Goal: Navigation & Orientation: Find specific page/section

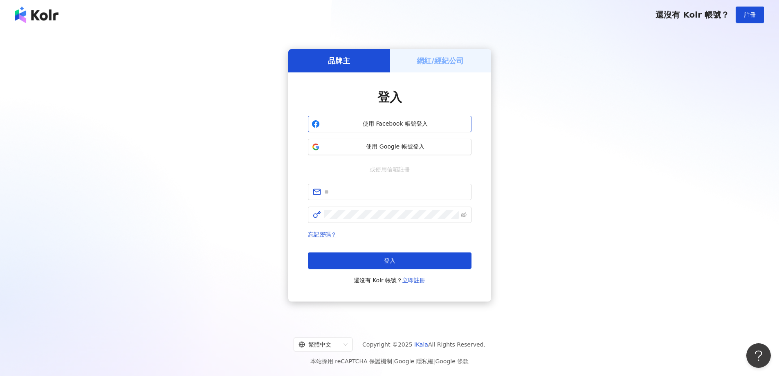
click at [385, 119] on button "使用 Facebook 帳號登入" at bounding box center [390, 124] width 164 height 16
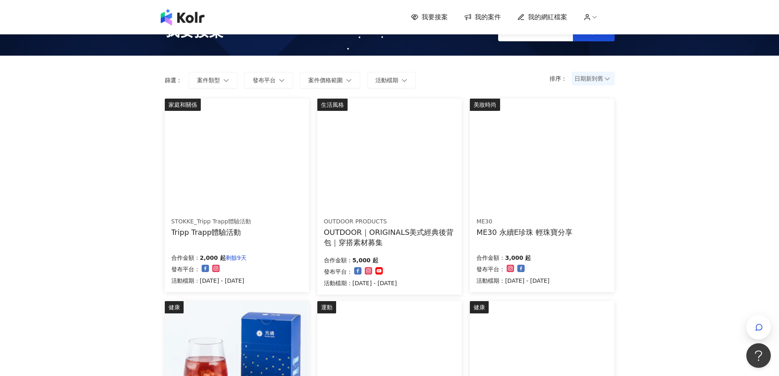
scroll to position [41, 0]
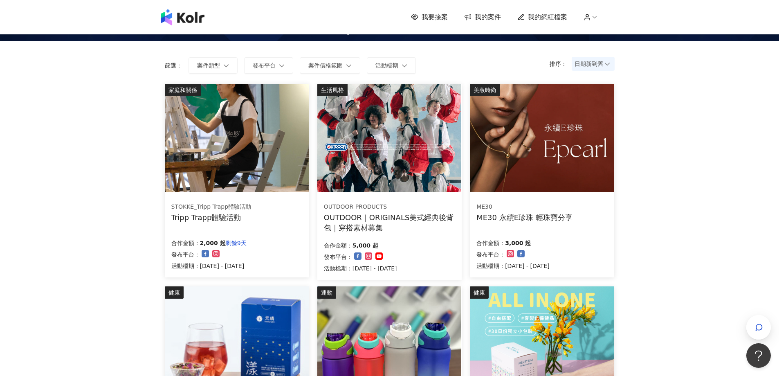
click at [262, 158] on img at bounding box center [237, 138] width 144 height 108
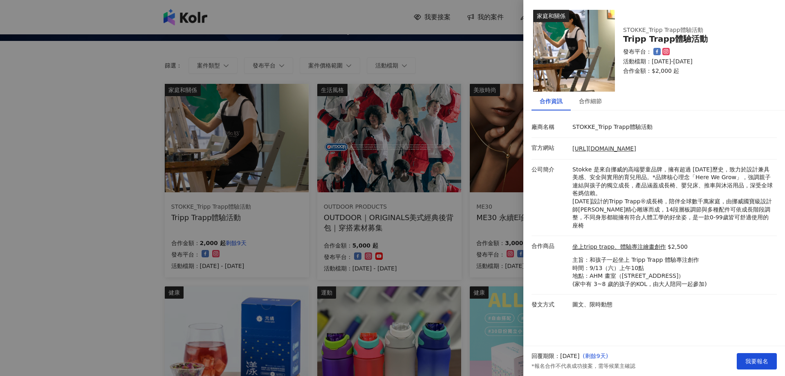
click at [131, 164] on div at bounding box center [392, 188] width 785 height 376
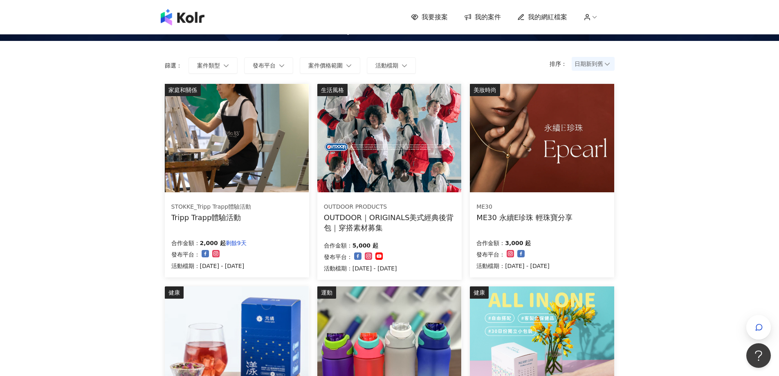
click at [416, 156] on img at bounding box center [389, 138] width 144 height 108
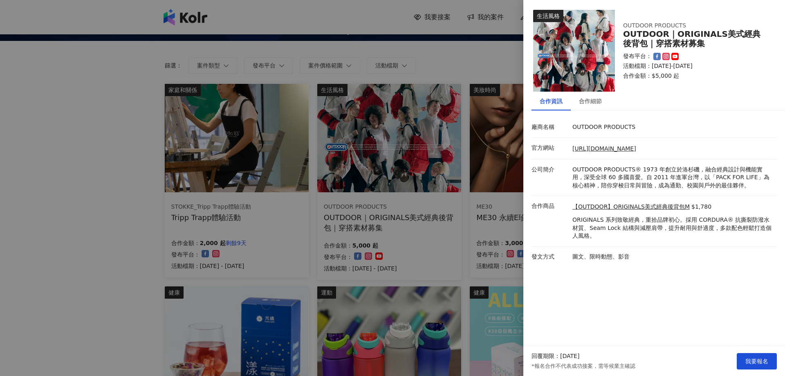
click at [126, 194] on div at bounding box center [392, 188] width 785 height 376
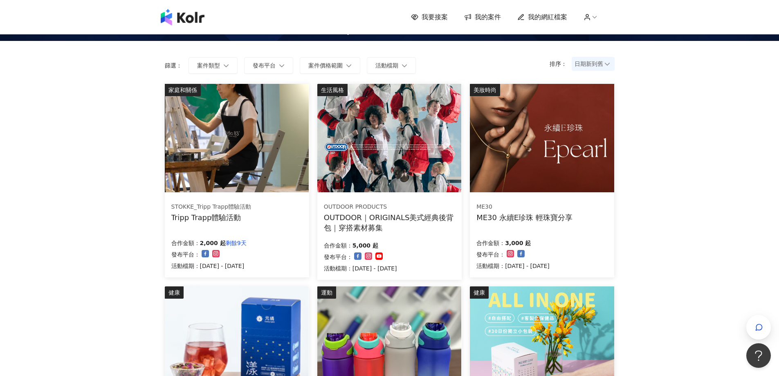
click at [548, 152] on img at bounding box center [542, 138] width 144 height 108
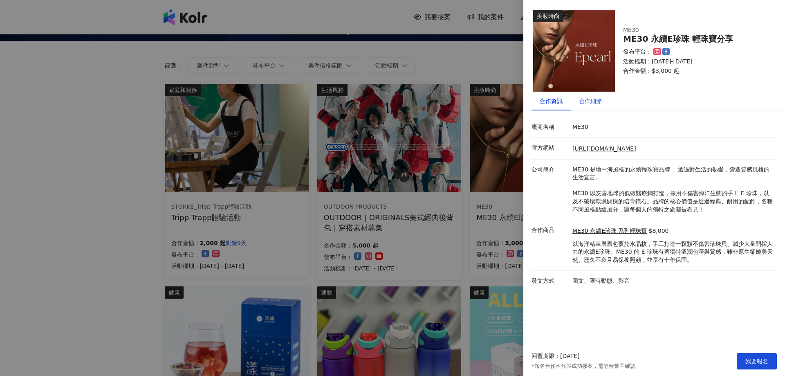
click at [583, 101] on div "合作細節" at bounding box center [590, 101] width 23 height 9
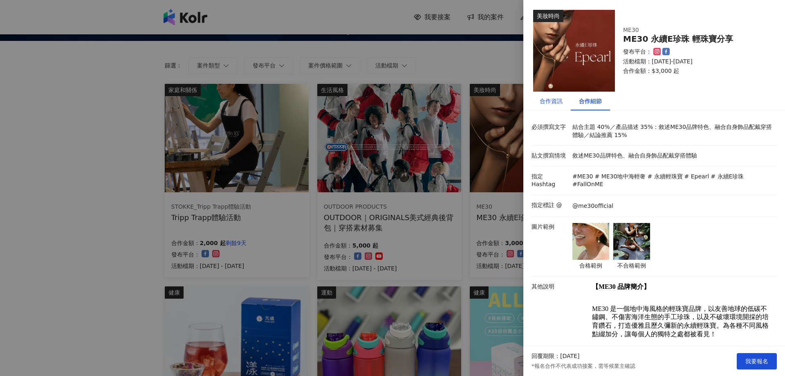
click at [544, 104] on div "合作資訊" at bounding box center [551, 101] width 23 height 9
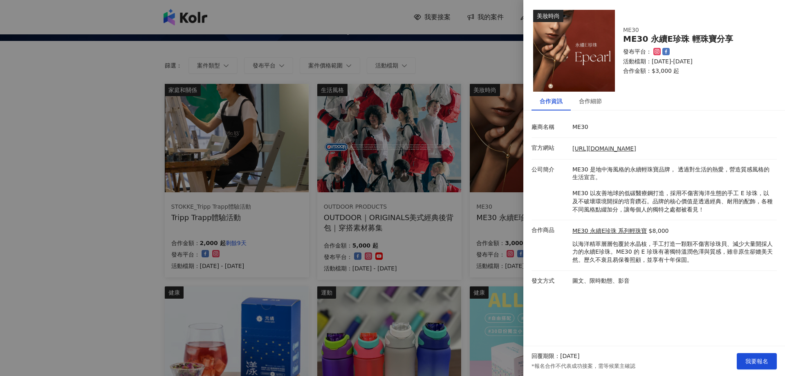
click at [144, 252] on div at bounding box center [392, 188] width 785 height 376
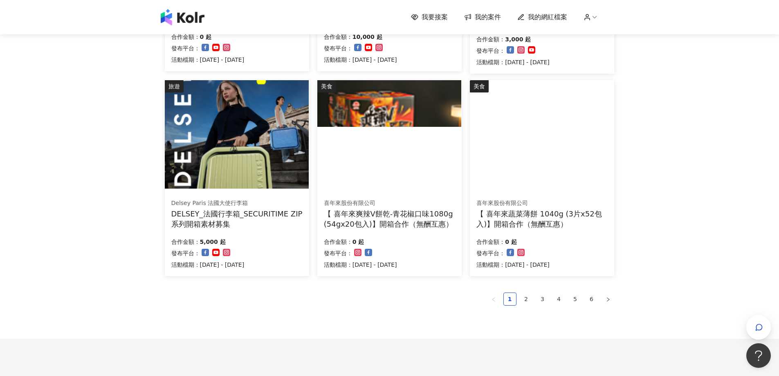
scroll to position [450, 0]
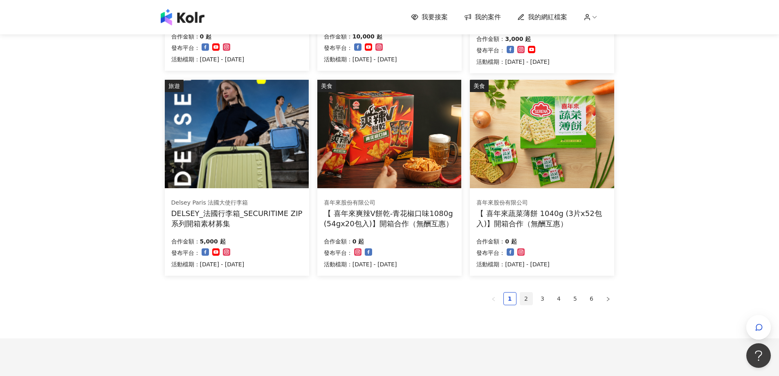
click at [530, 298] on link "2" at bounding box center [526, 299] width 12 height 12
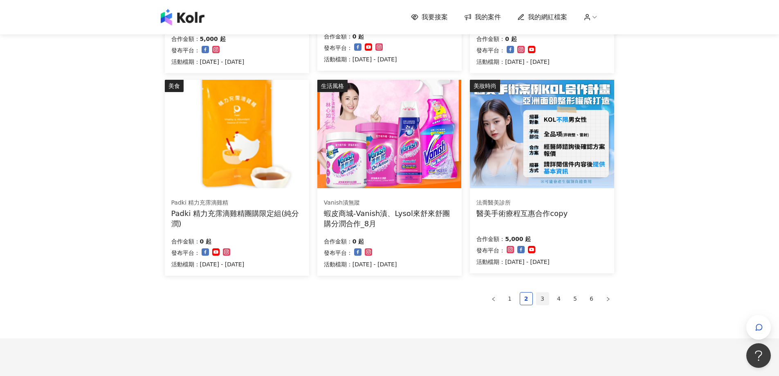
click at [545, 299] on link "3" at bounding box center [543, 299] width 12 height 12
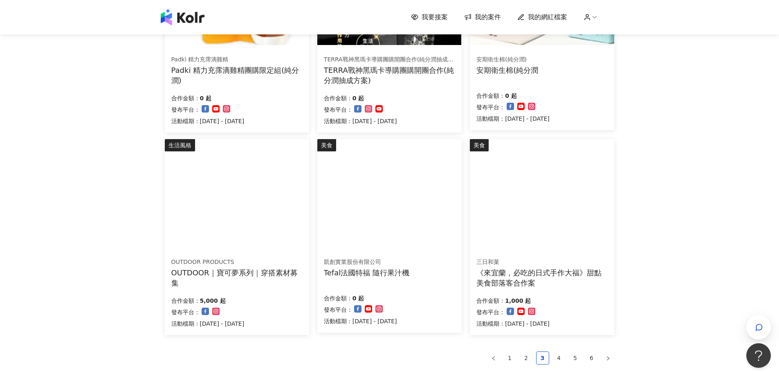
scroll to position [409, 0]
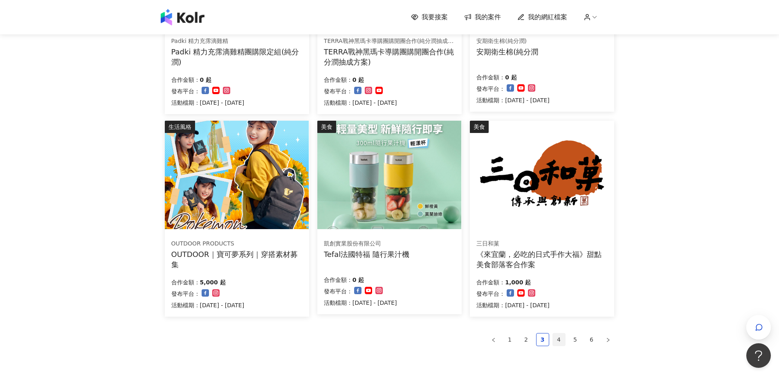
click at [561, 337] on link "4" at bounding box center [559, 339] width 12 height 12
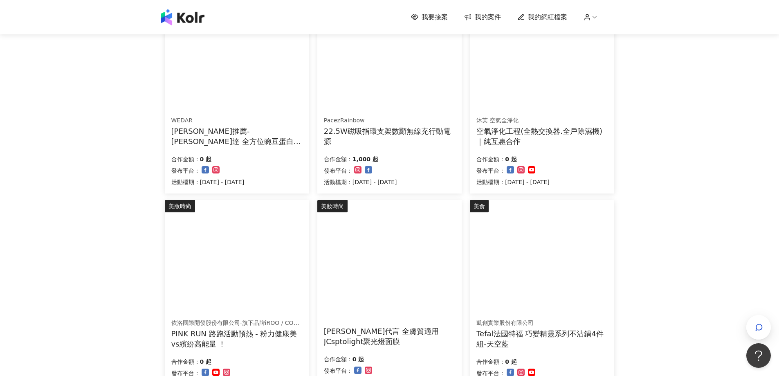
scroll to position [286, 0]
